Goal: Complete application form

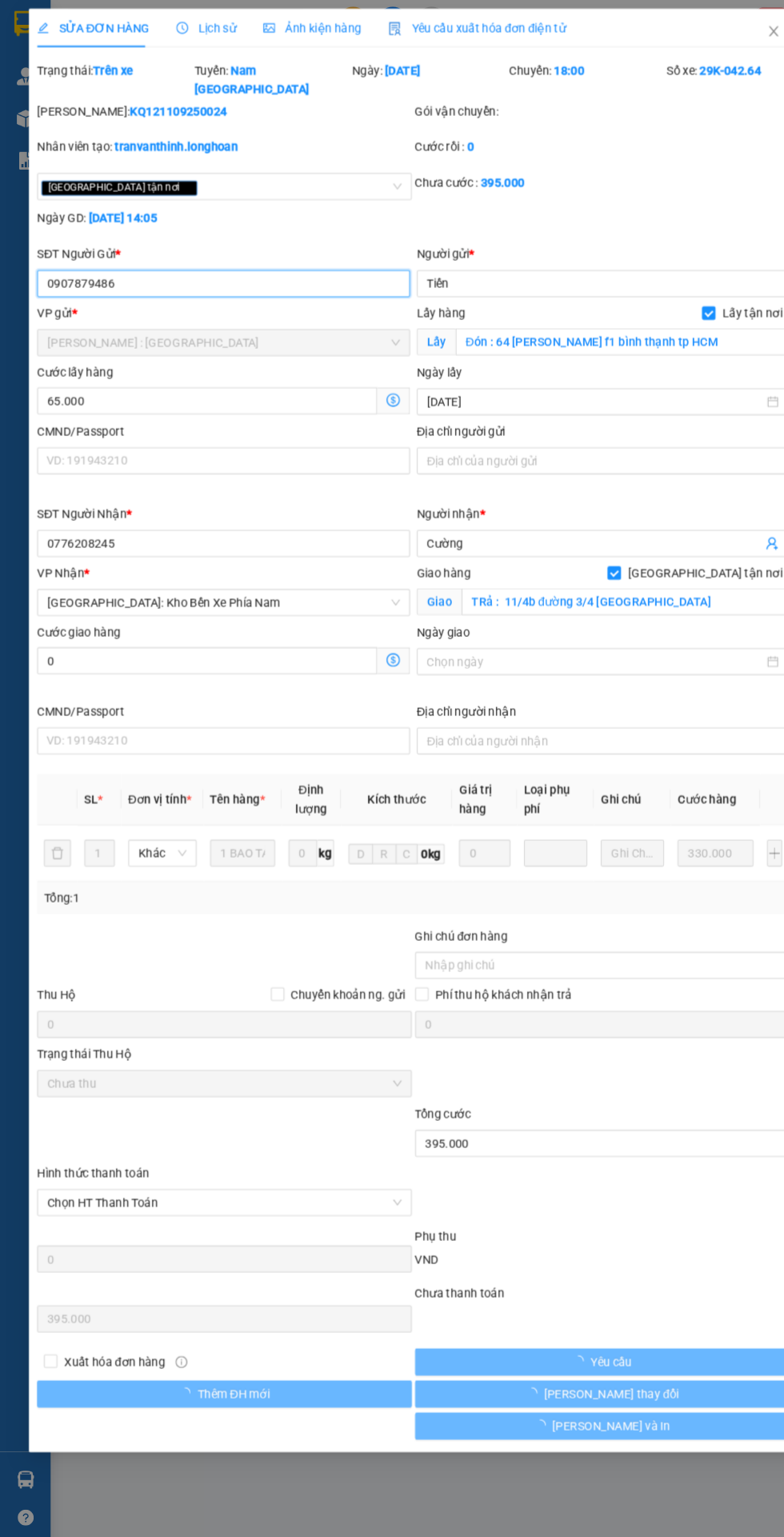
type input "0907879486"
type input "Tiến"
checkbox input "true"
type input "Đón : 64 [PERSON_NAME] f1 bình thạnh tp HCM"
type input "0776208245"
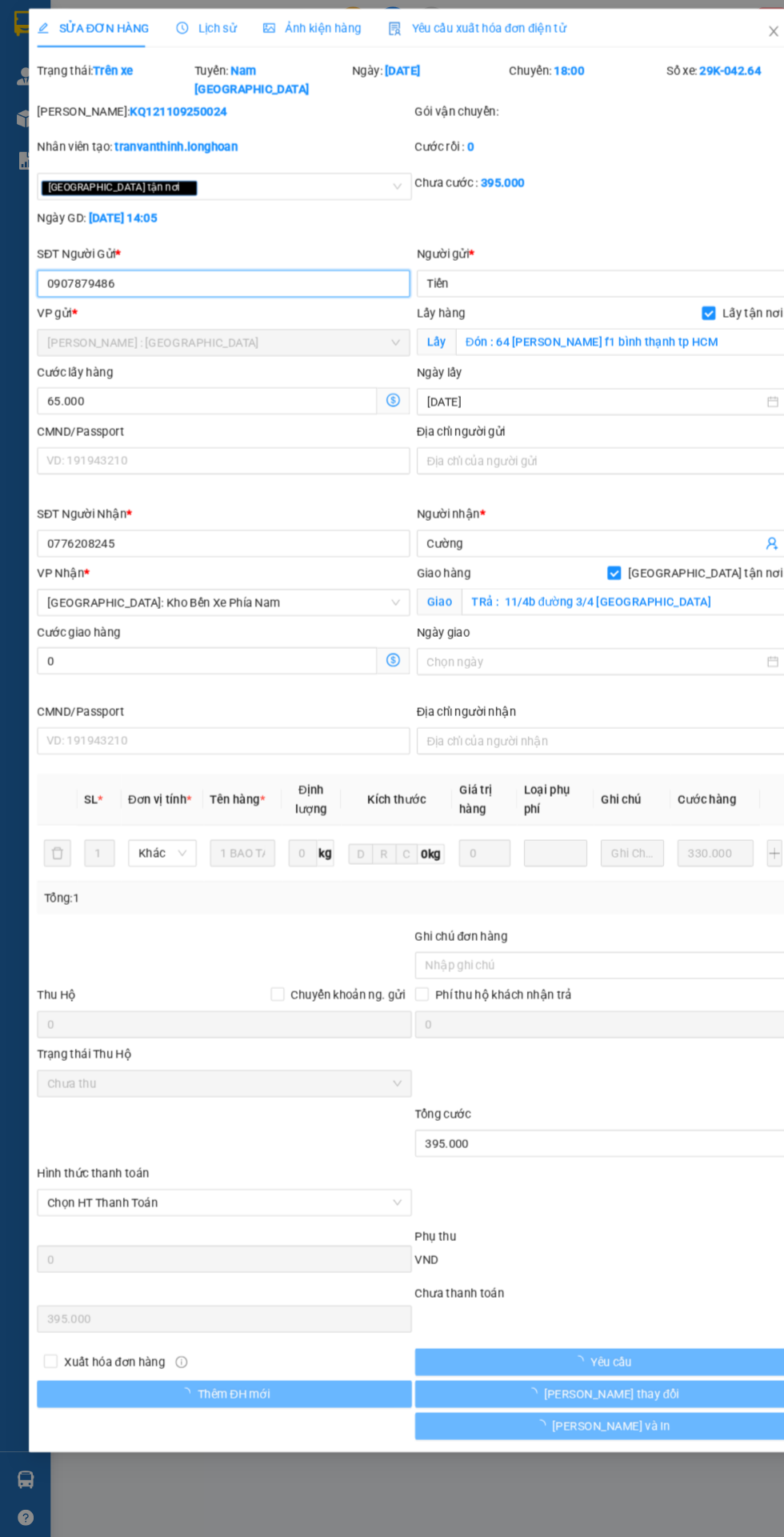
type input "Cường"
checkbox input "true"
type input "TRả : 11/4b đường 3/4 [GEOGRAPHIC_DATA]"
type input "395.000"
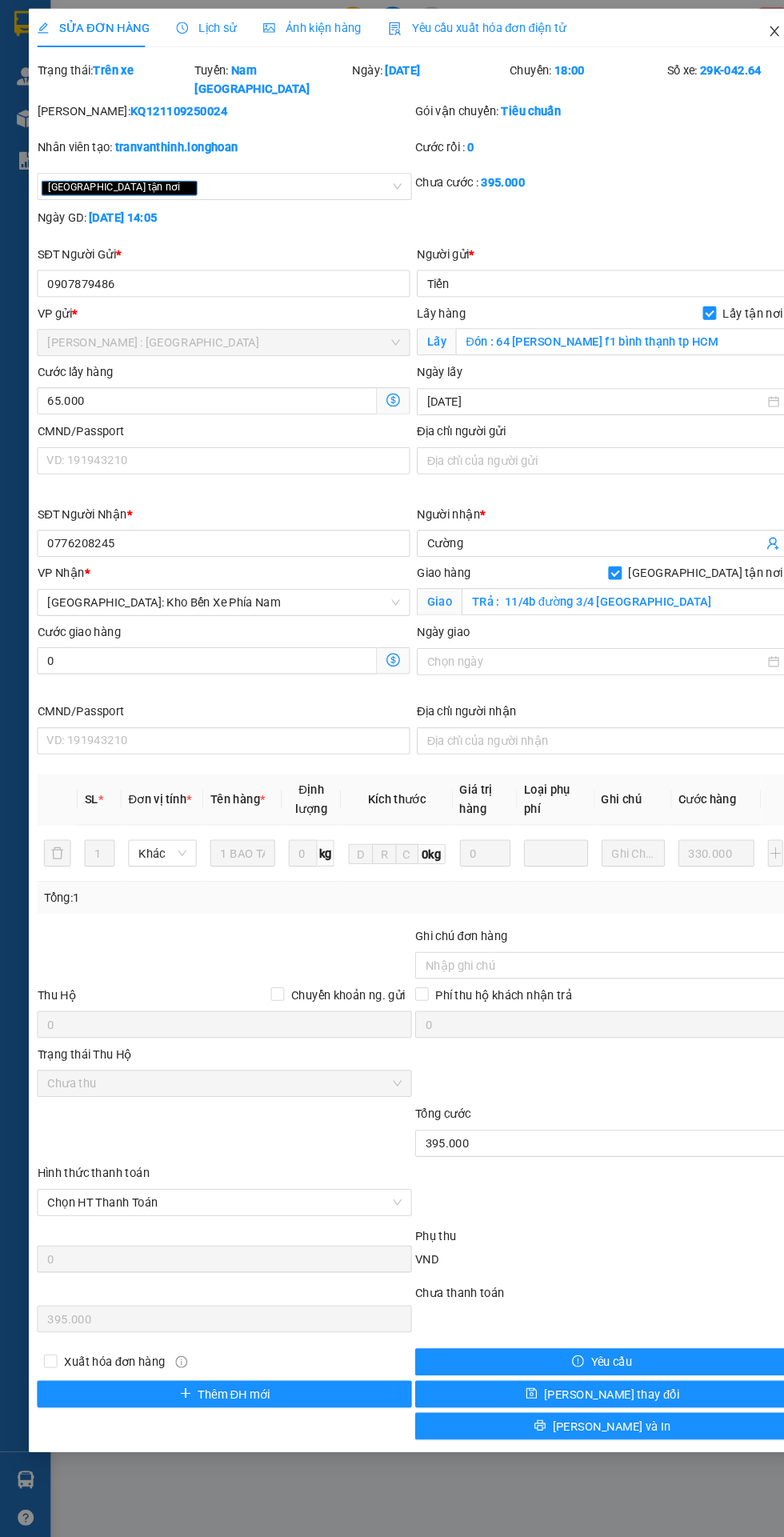
click at [733, 16] on span "Close" at bounding box center [734, 30] width 44 height 44
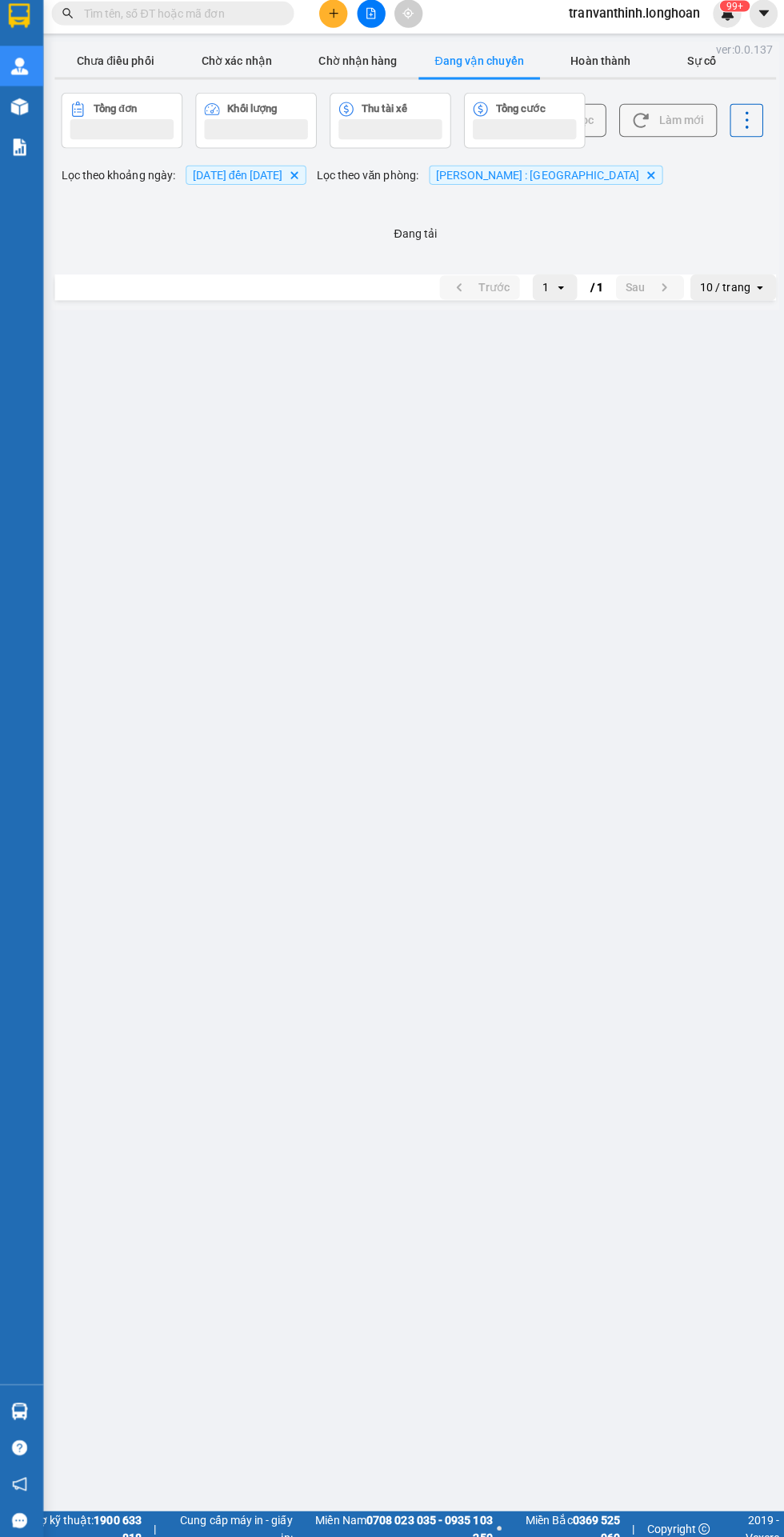
click at [202, 16] on input "text" at bounding box center [182, 20] width 189 height 18
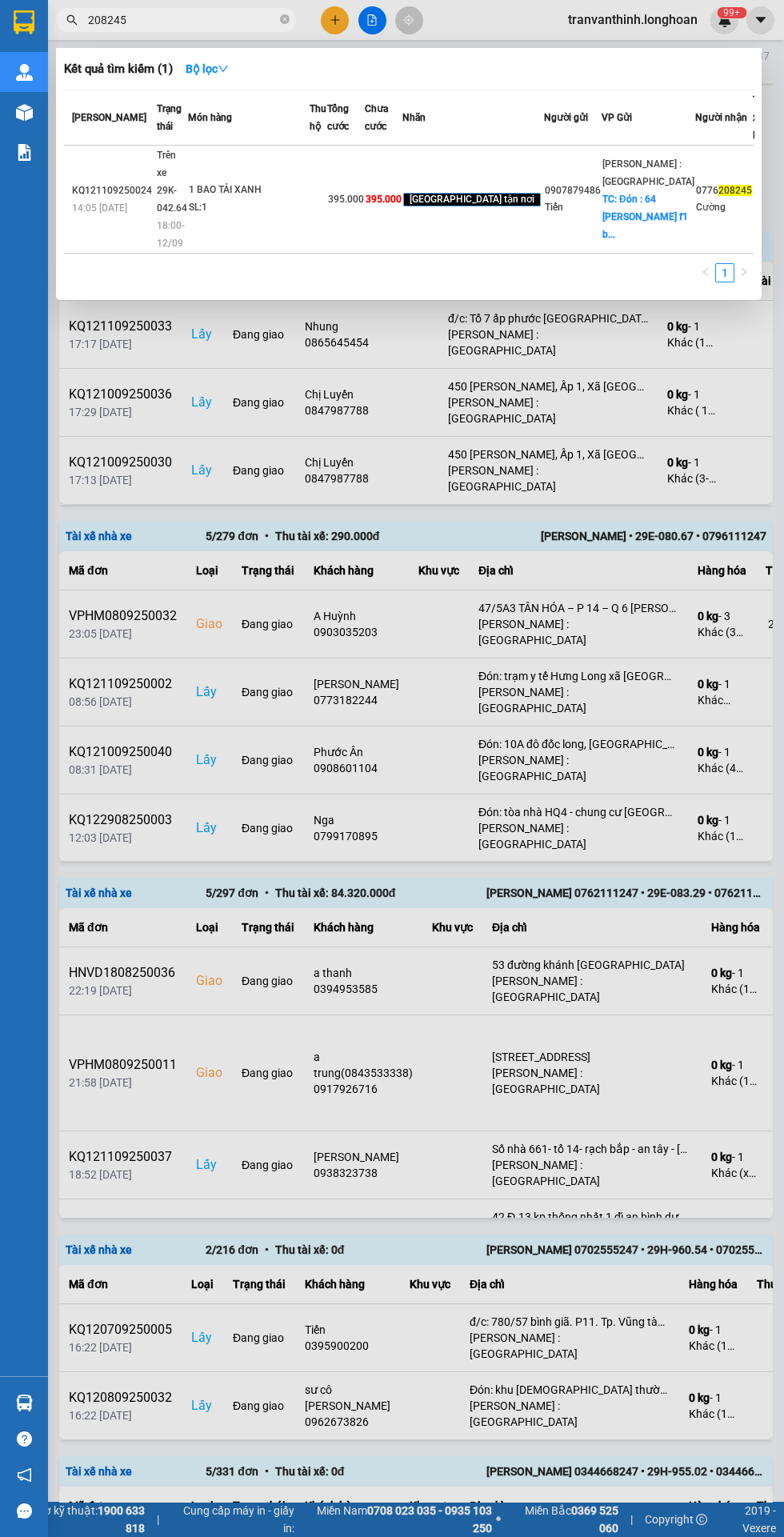
type input "208245"
